Goal: Information Seeking & Learning: Learn about a topic

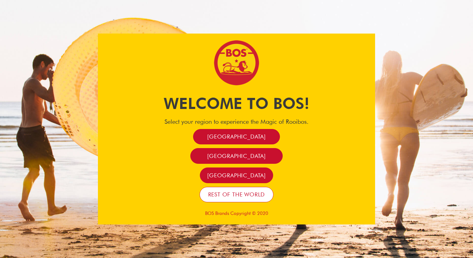
click at [235, 198] on span "Rest of the world" at bounding box center [236, 194] width 57 height 7
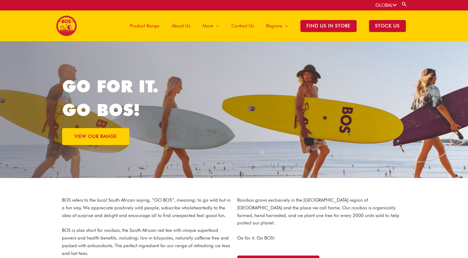
click at [148, 25] on span "Product Range" at bounding box center [145, 26] width 30 height 18
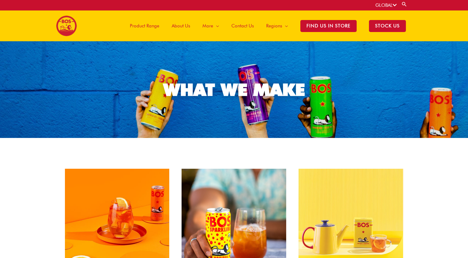
click at [186, 25] on span "About Us" at bounding box center [181, 26] width 18 height 18
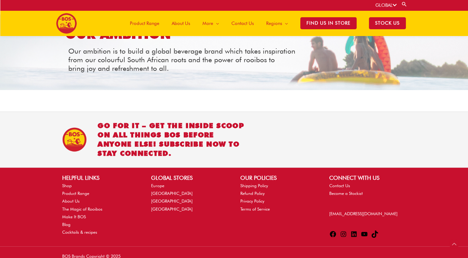
scroll to position [740, 0]
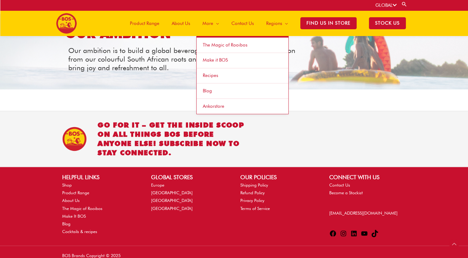
click at [219, 45] on span "The Magic of Rooibos" at bounding box center [225, 45] width 45 height 6
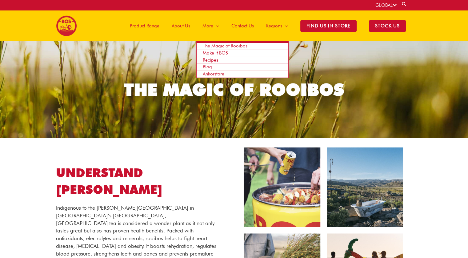
click at [224, 53] on span "Make it BOS" at bounding box center [215, 53] width 25 height 6
